Goal: Task Accomplishment & Management: Use online tool/utility

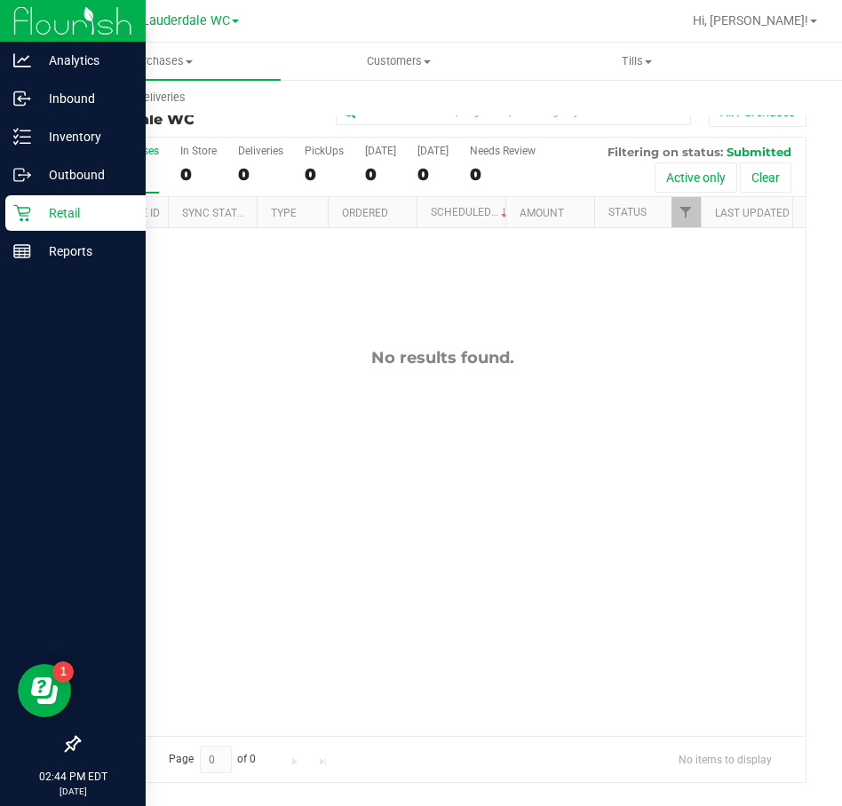
click at [21, 216] on icon at bounding box center [21, 213] width 17 height 17
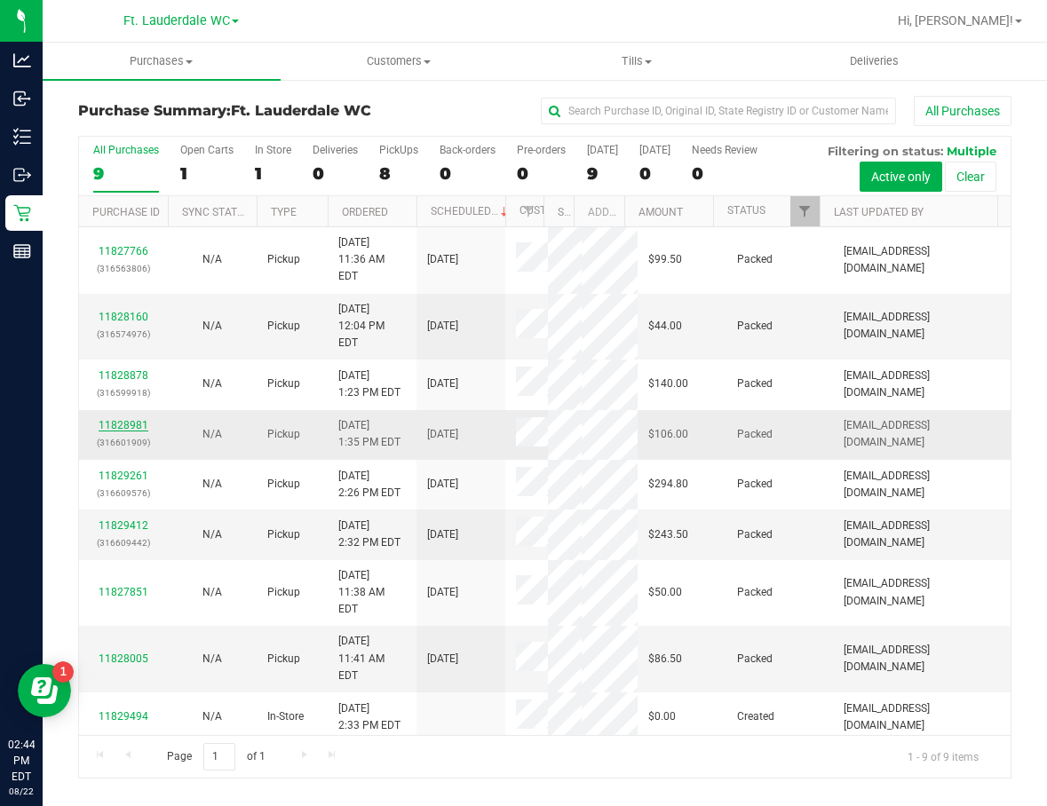
click at [120, 419] on link "11828981" at bounding box center [124, 425] width 50 height 12
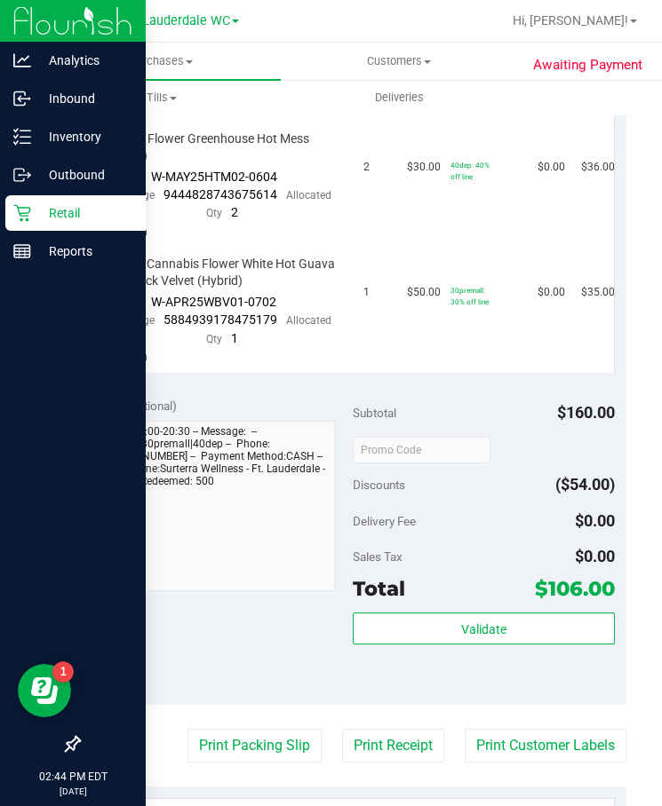
scroll to position [671, 0]
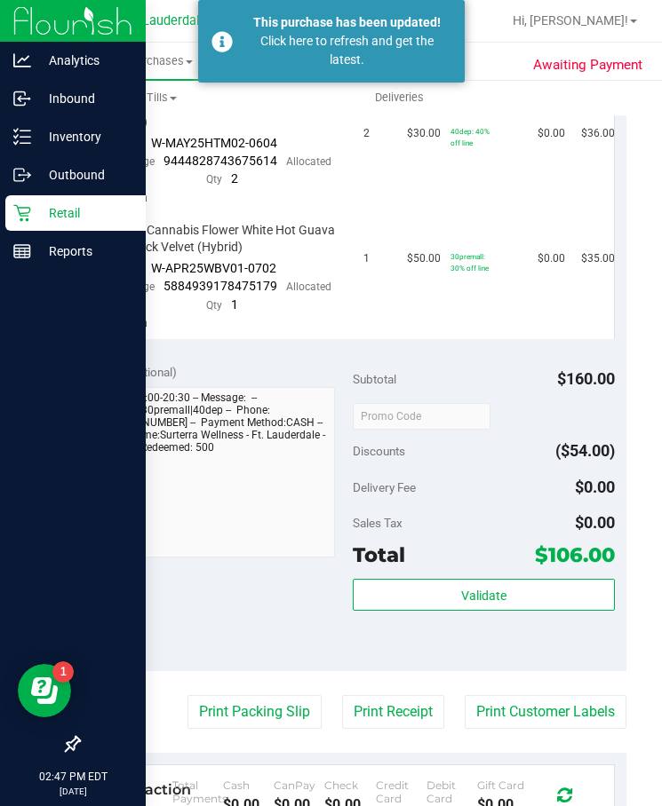
click at [17, 219] on icon at bounding box center [22, 213] width 18 height 18
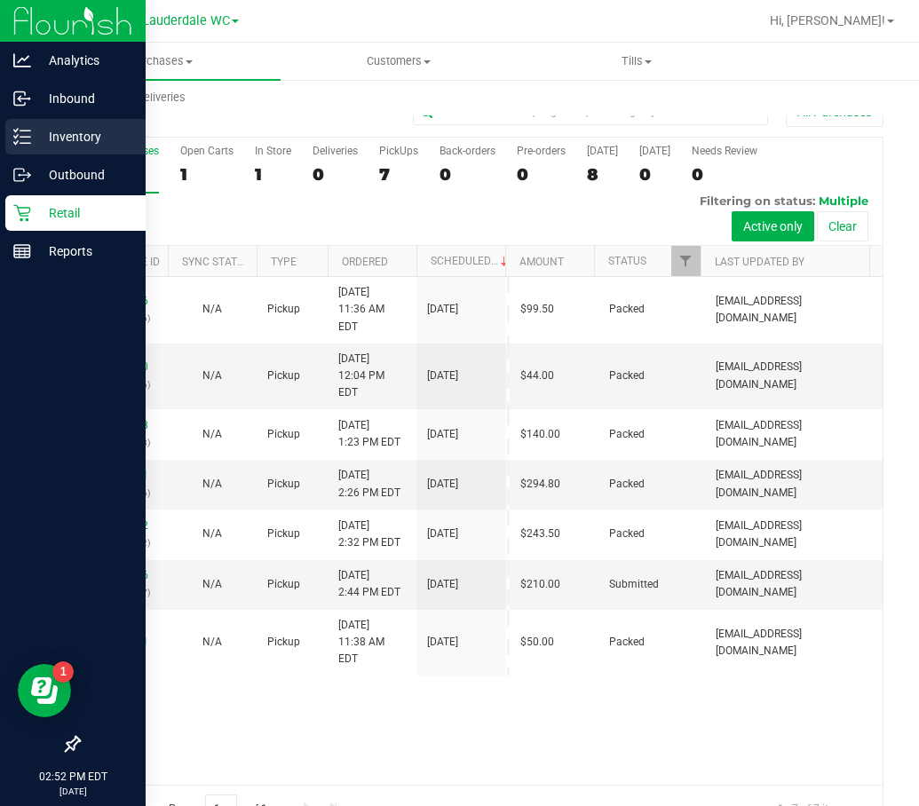
drag, startPoint x: 9, startPoint y: 137, endPoint x: 20, endPoint y: 137, distance: 10.7
click at [11, 137] on div "Inventory" at bounding box center [75, 137] width 140 height 36
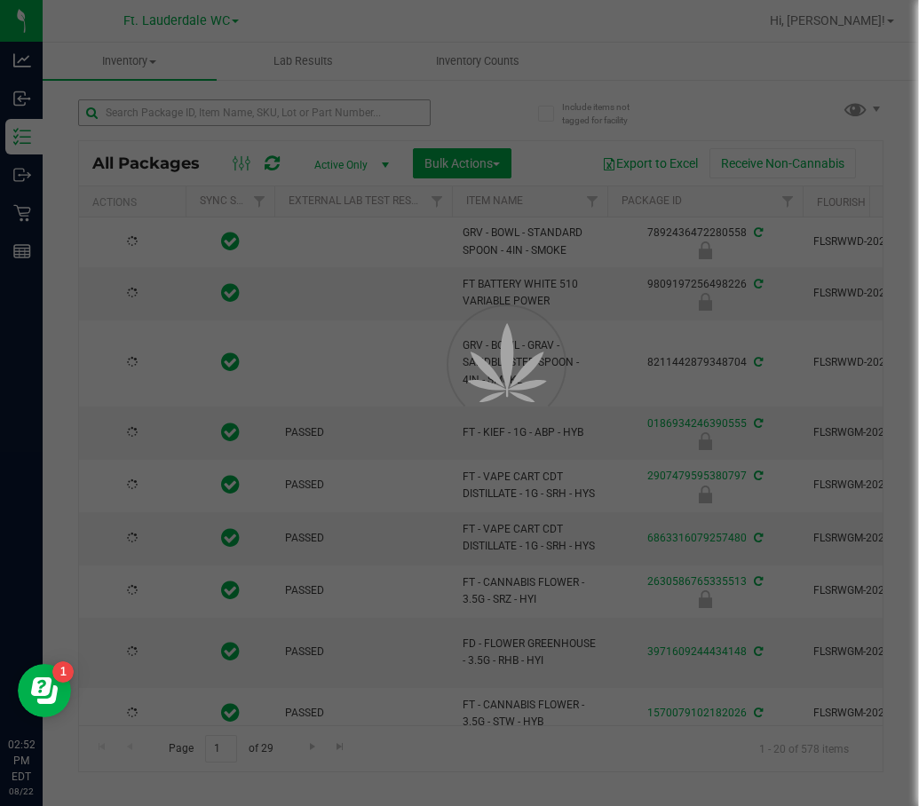
click at [285, 108] on div at bounding box center [459, 403] width 919 height 806
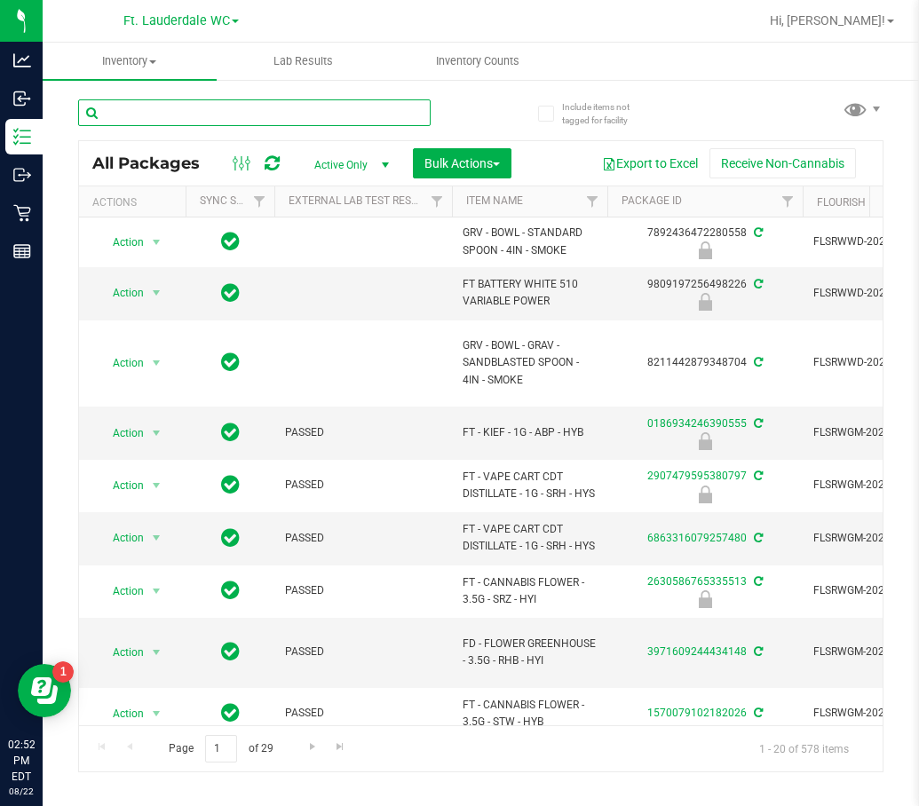
click at [285, 108] on input "text" at bounding box center [254, 112] width 353 height 27
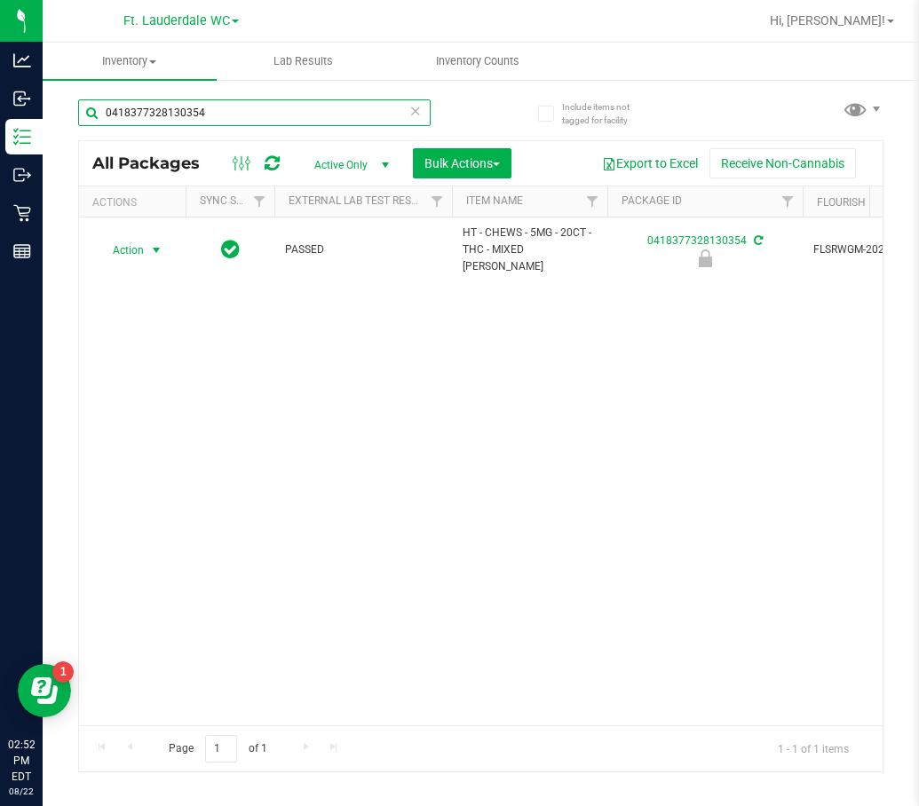
type input "0418377328130354"
click at [129, 245] on span "Action" at bounding box center [121, 250] width 48 height 25
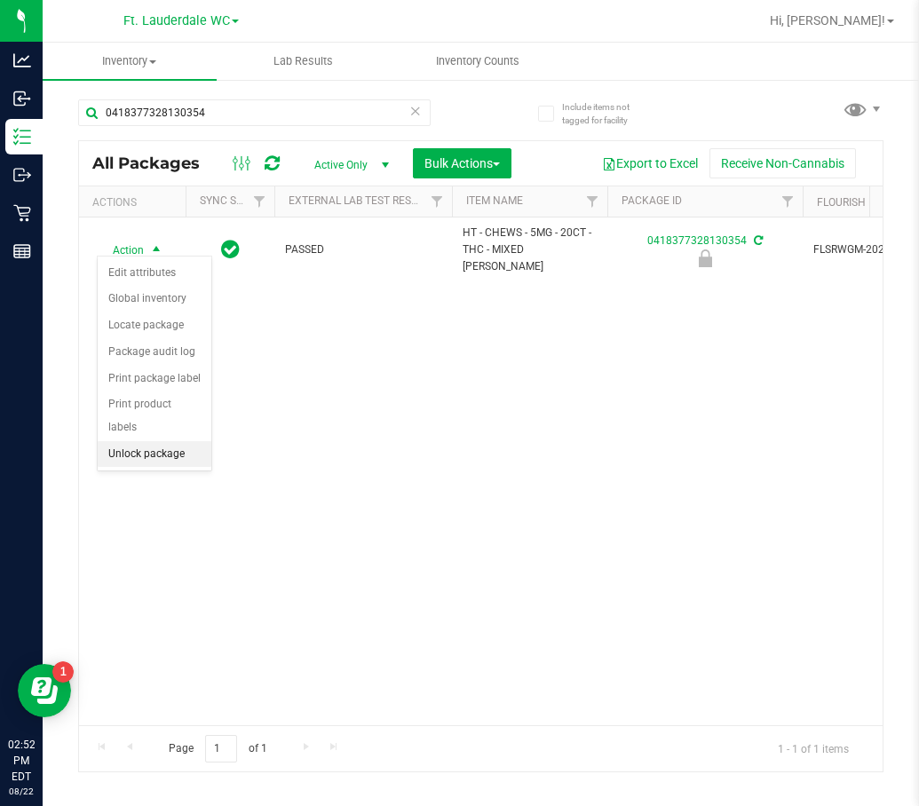
click at [156, 441] on li "Unlock package" at bounding box center [155, 454] width 114 height 27
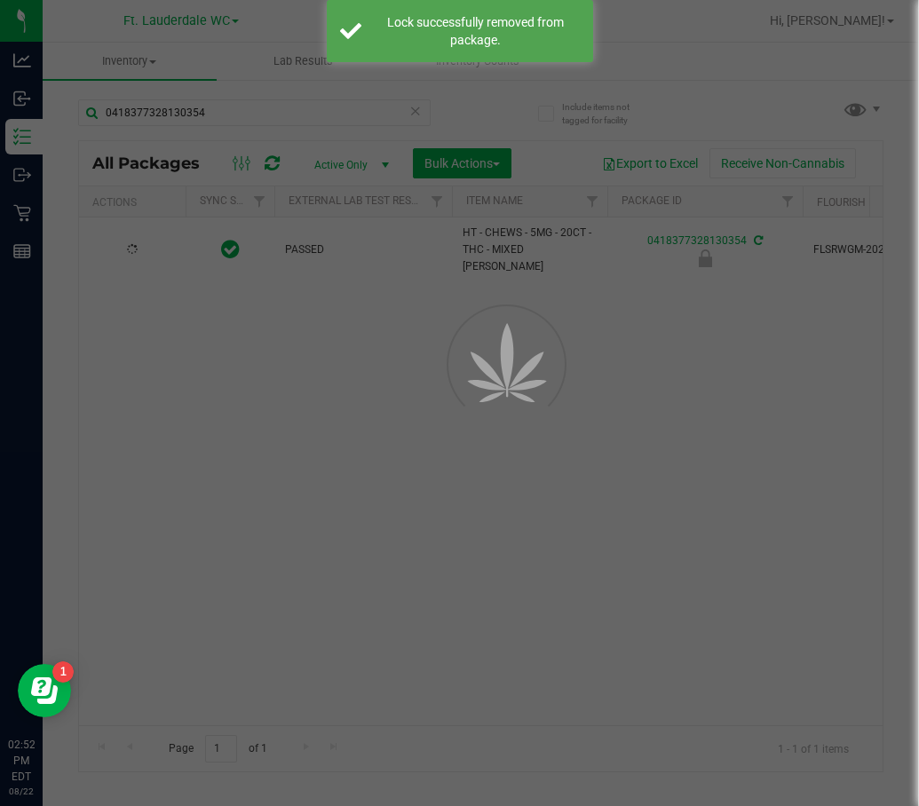
click at [210, 593] on div at bounding box center [459, 403] width 919 height 806
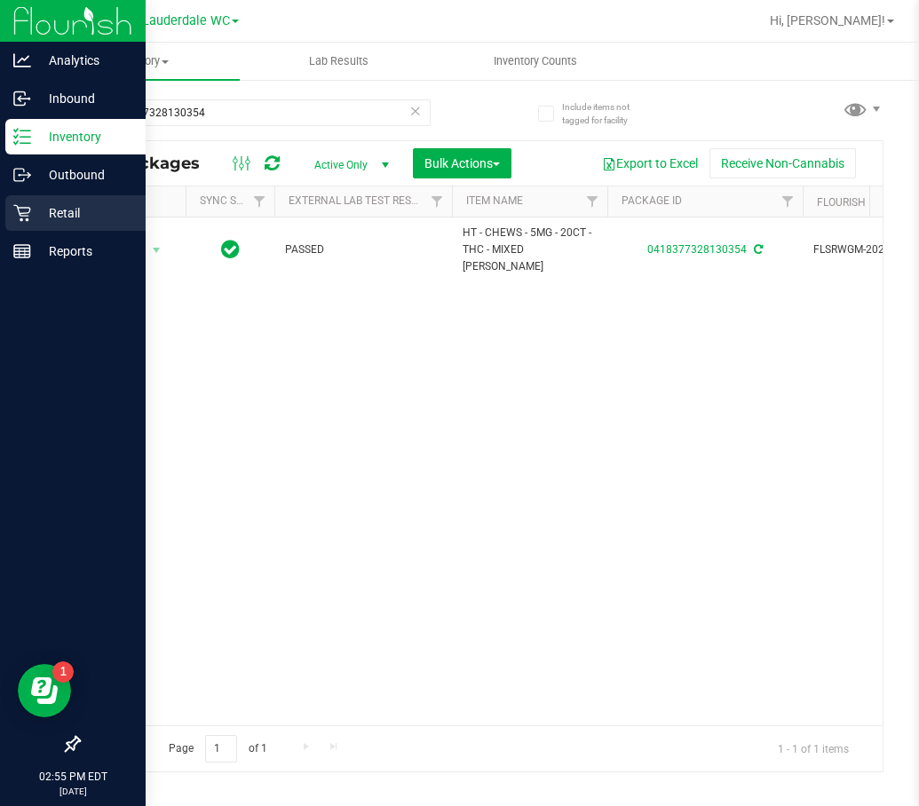
click at [25, 223] on div "Retail" at bounding box center [75, 213] width 140 height 36
